Goal: Check status: Check status

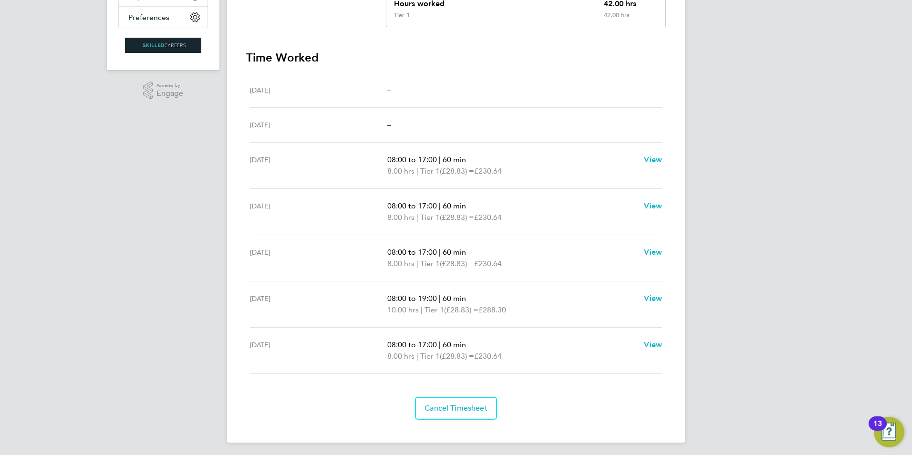
scroll to position [234, 0]
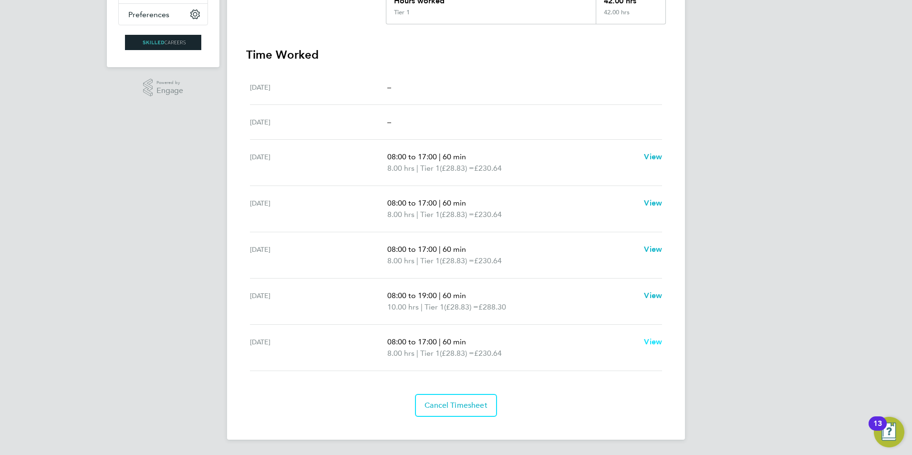
drag, startPoint x: 247, startPoint y: 84, endPoint x: 660, endPoint y: 340, distance: 485.1
click at [660, 340] on div "Back Following Peter O' Connor's Timesheet 02 - 08 Aug 2025 £1,210. 86 "Electri…" at bounding box center [456, 116] width 458 height 647
drag, startPoint x: 660, startPoint y: 340, endPoint x: 575, endPoint y: 338, distance: 84.4
copy div "Peter O' Connor's Timesheet 02 - 08 Aug 2025 £1,210. 86 "Electrical Engineer BC…"
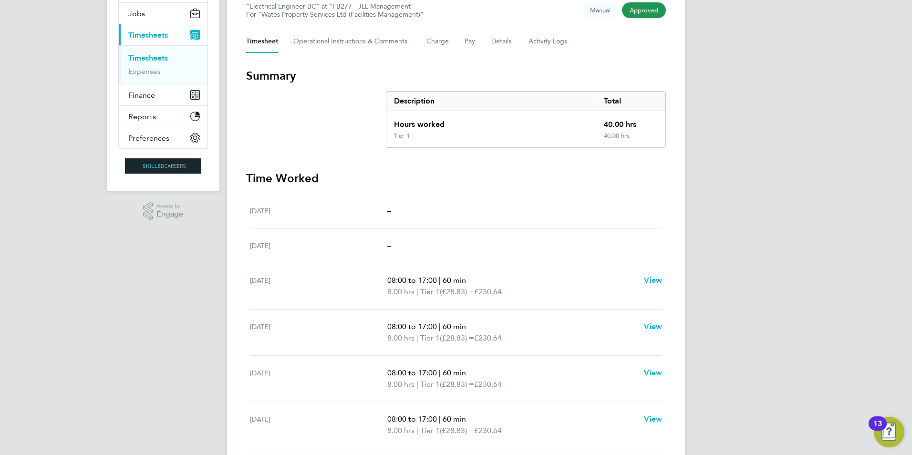
scroll to position [234, 0]
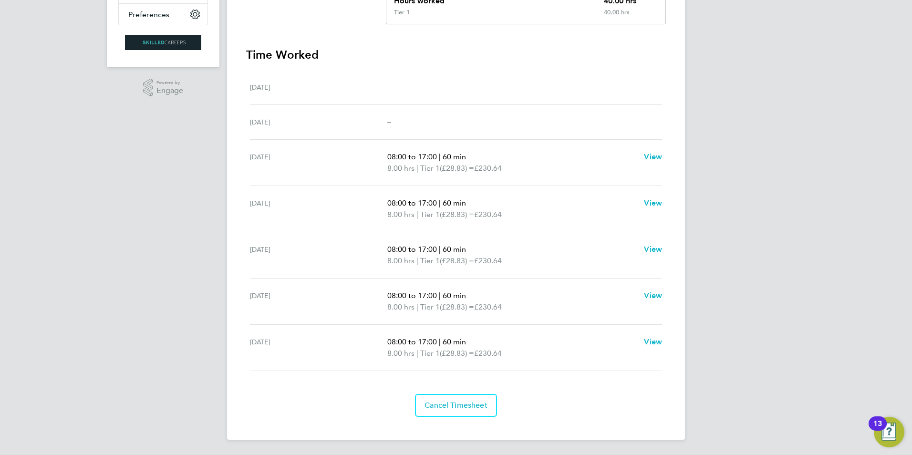
drag, startPoint x: 246, startPoint y: 83, endPoint x: 678, endPoint y: 346, distance: 505.0
click at [678, 346] on div "Back Following [PERSON_NAME] Timesheet [DATE] - [DATE] £1,153. 20 "Electrical E…" at bounding box center [456, 116] width 458 height 647
drag, startPoint x: 678, startPoint y: 346, endPoint x: 550, endPoint y: 316, distance: 131.3
copy div "[PERSON_NAME] Timesheet [DATE] - [DATE] £1,153. 20 "Electrical Engineer BC" at …"
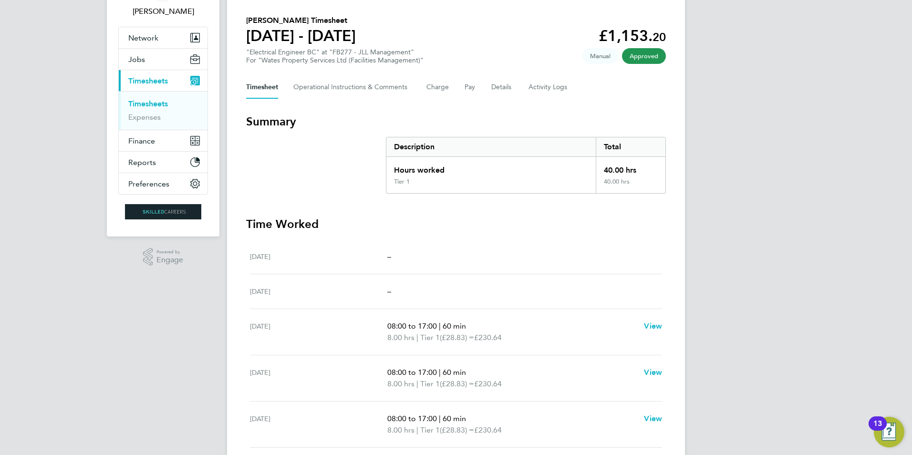
scroll to position [43, 0]
